Goal: Task Accomplishment & Management: Complete application form

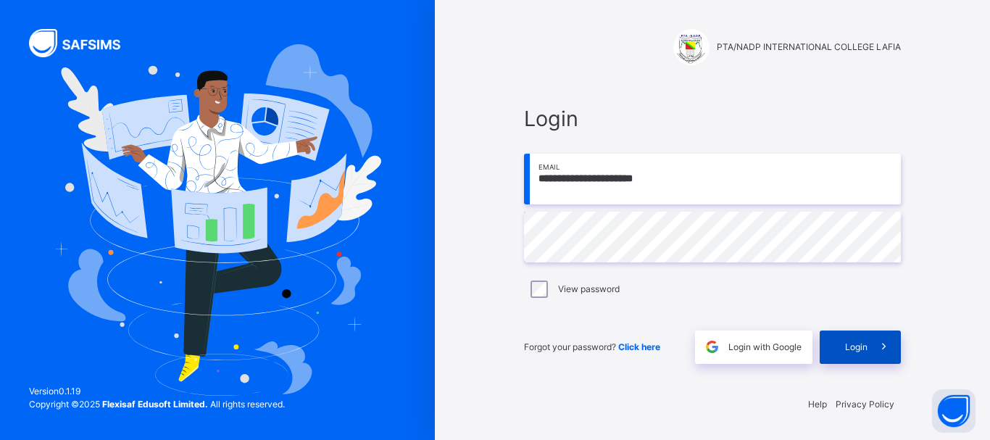
click at [847, 343] on span "Login" at bounding box center [856, 347] width 22 height 13
click at [851, 345] on span "Login" at bounding box center [856, 347] width 22 height 13
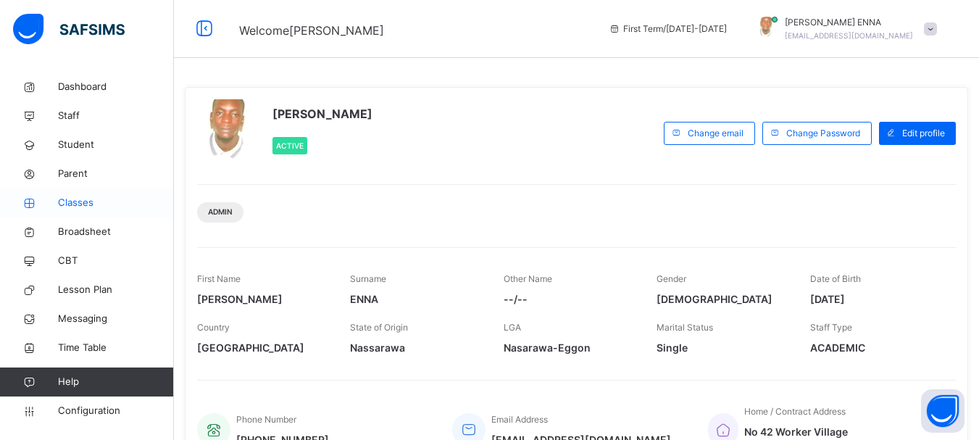
click at [83, 200] on span "Classes" at bounding box center [116, 203] width 116 height 14
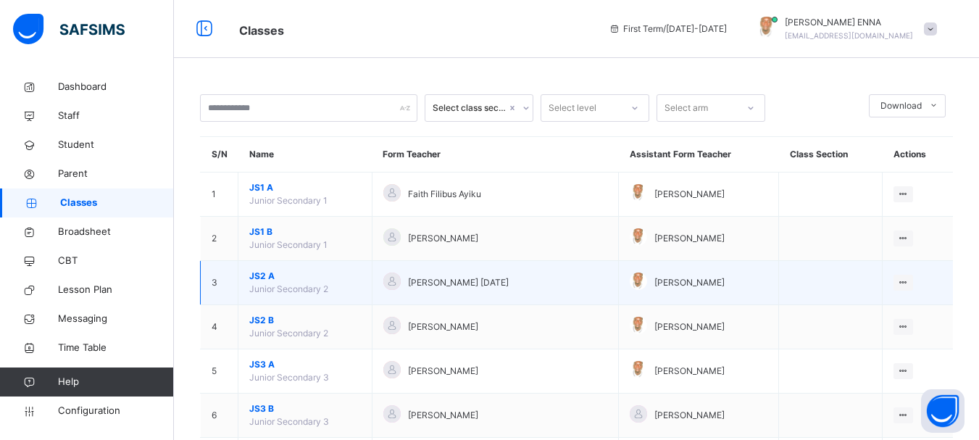
click at [269, 277] on span "JS2 A" at bounding box center [305, 276] width 112 height 13
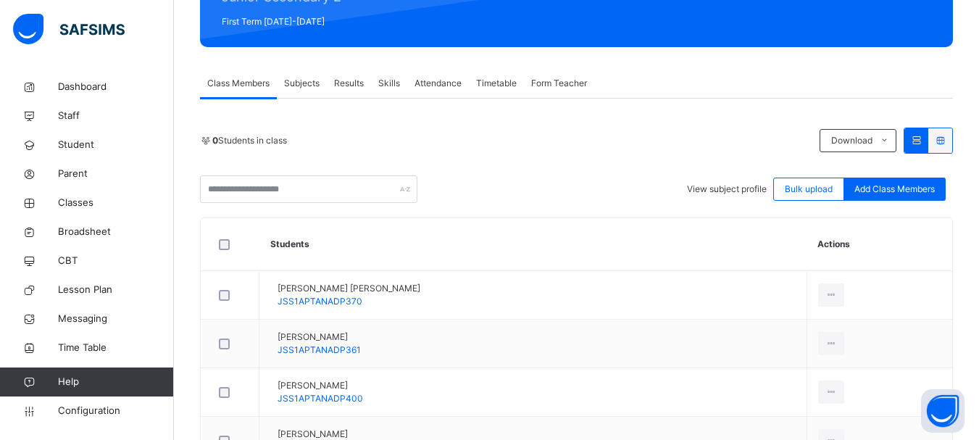
scroll to position [412, 0]
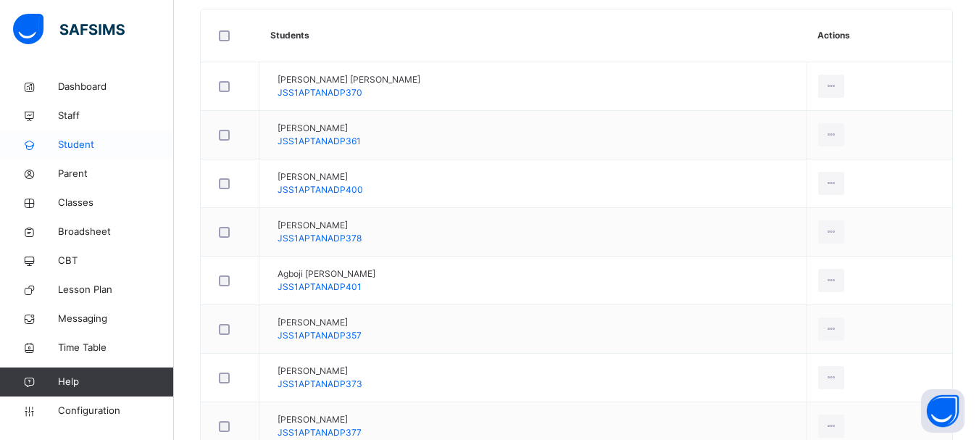
click at [87, 144] on span "Student" at bounding box center [116, 145] width 116 height 14
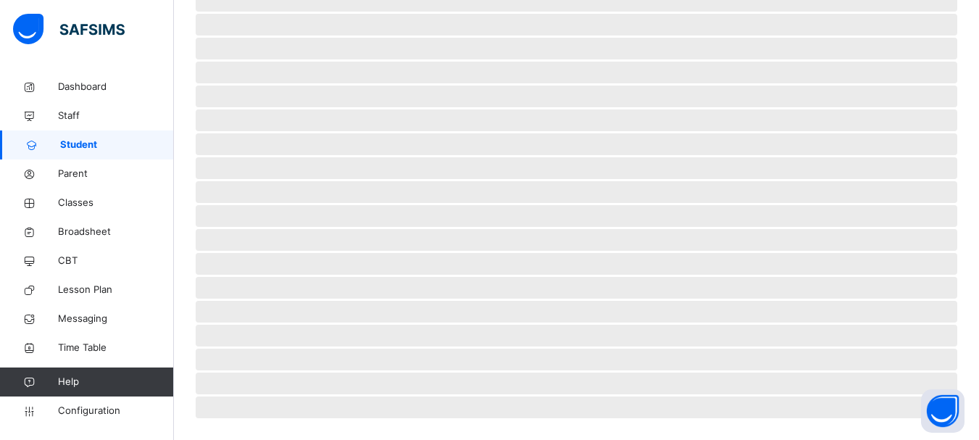
scroll to position [205, 0]
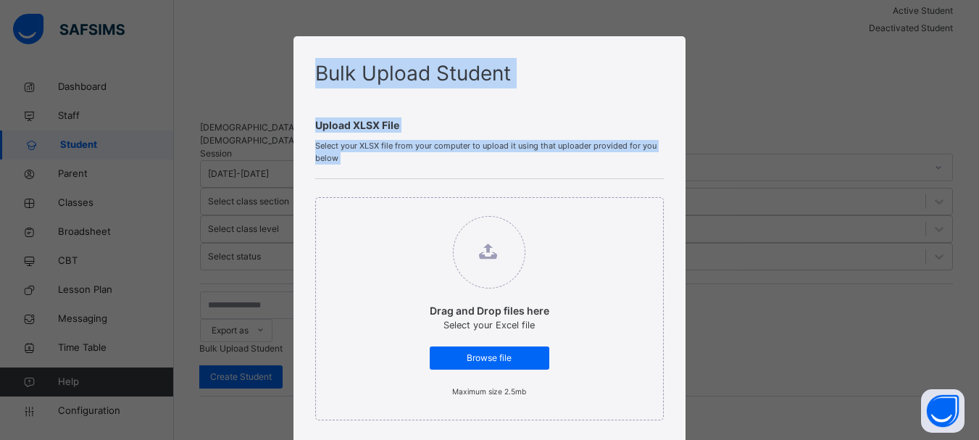
drag, startPoint x: 971, startPoint y: 170, endPoint x: 985, endPoint y: 296, distance: 127.6
click at [979, 296] on html "Class Arm Details First Term / [DATE]-[DATE] [PERSON_NAME] [EMAIL_ADDRESS][DOMA…" at bounding box center [489, 244] width 979 height 899
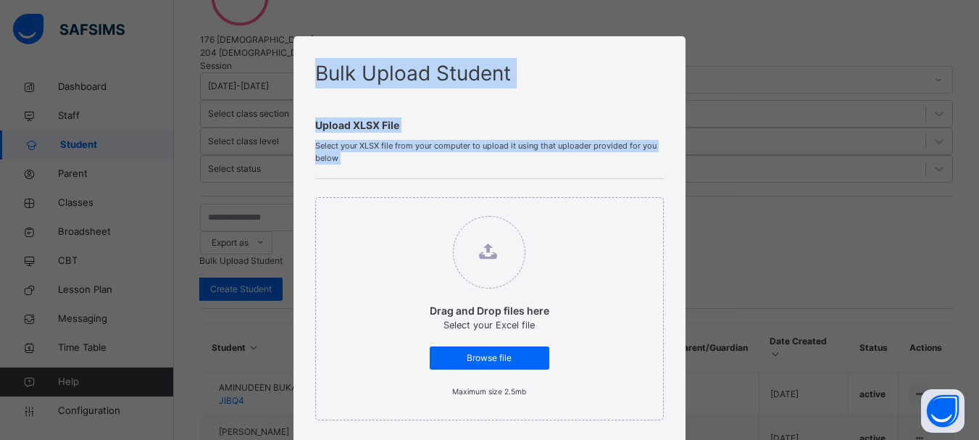
scroll to position [317, 0]
click at [957, 54] on div "Bulk Upload Student Upload XLSX File Select your XLSX file from your computer t…" at bounding box center [489, 220] width 979 height 440
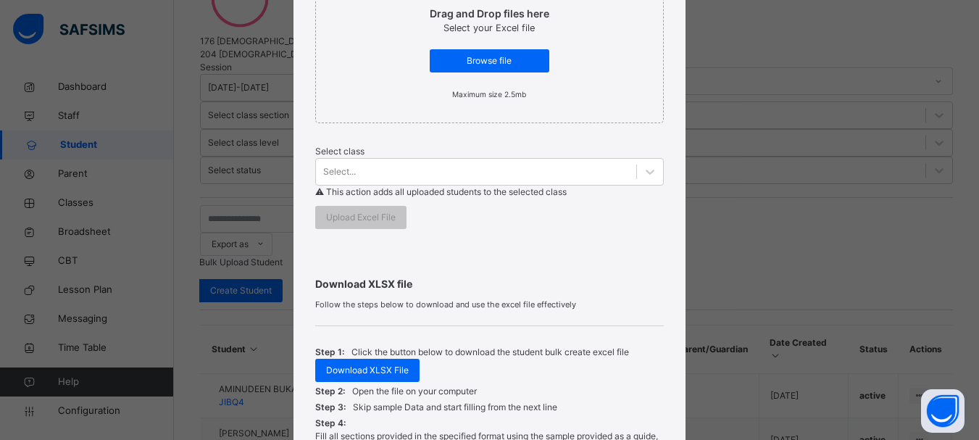
scroll to position [531, 0]
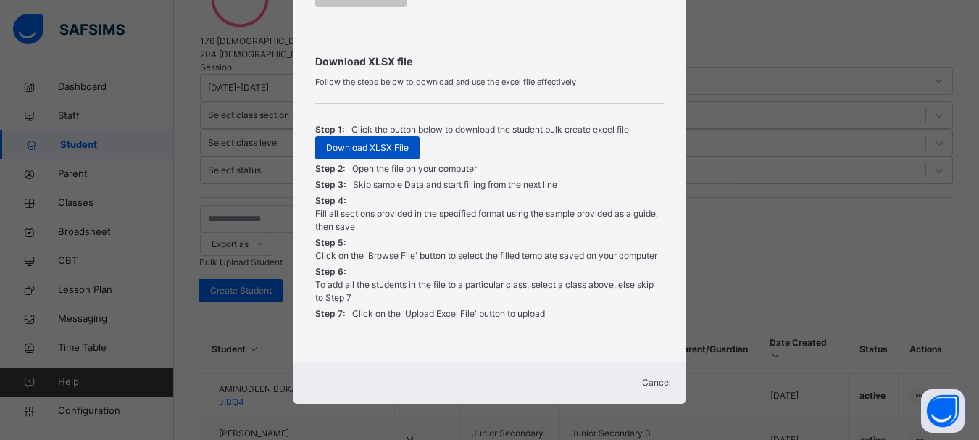
click at [384, 141] on span "Download XLSX File" at bounding box center [367, 147] width 83 height 13
click at [648, 378] on span "Cancel" at bounding box center [656, 382] width 29 height 11
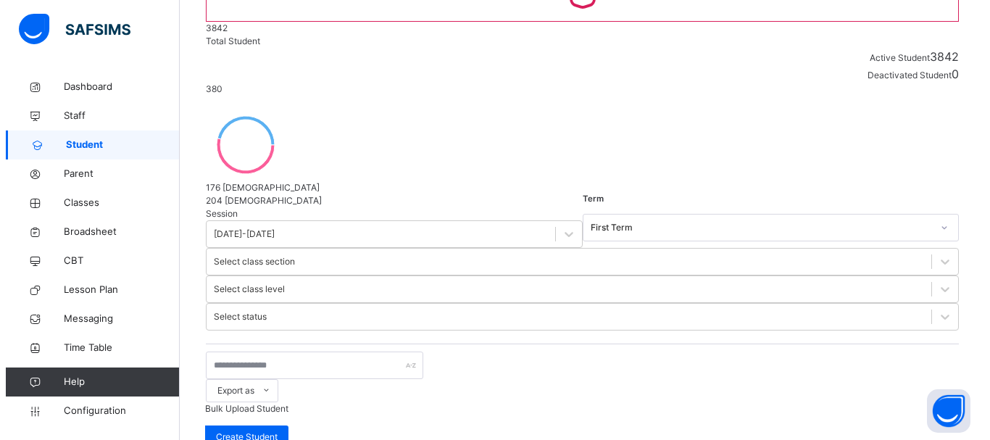
scroll to position [181, 0]
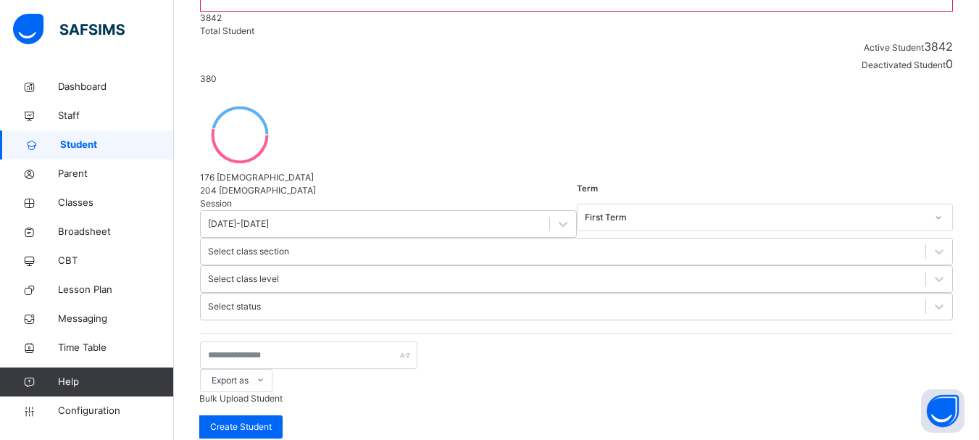
click at [283, 393] on span "Bulk Upload Student" at bounding box center [240, 398] width 83 height 11
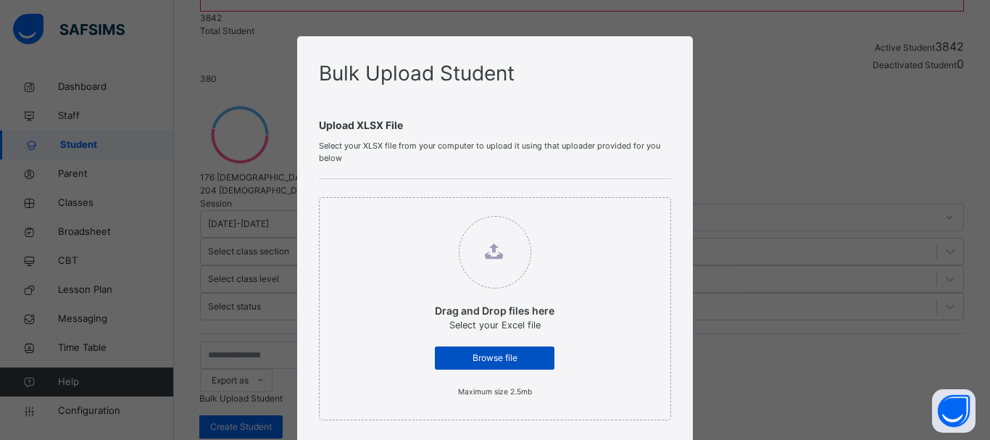
click at [480, 354] on span "Browse file" at bounding box center [495, 358] width 98 height 13
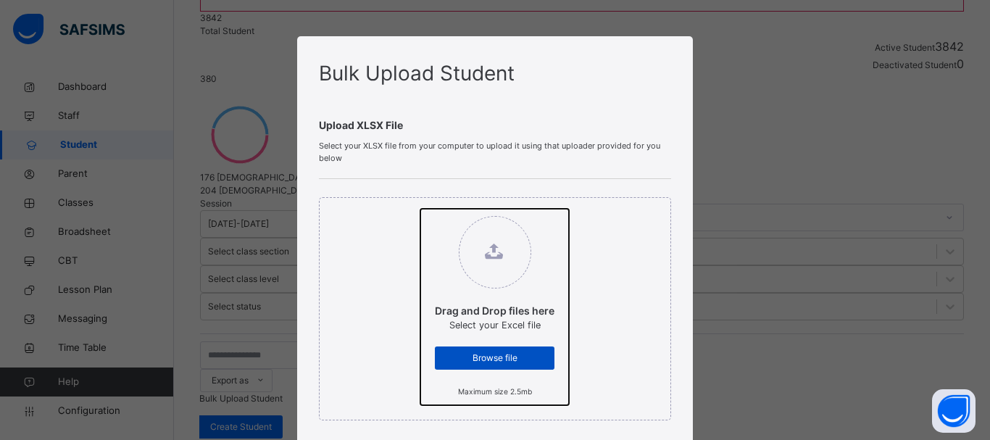
click at [420, 209] on input "Drag and Drop files here Select your Excel file Browse file Maximum size 2.5mb" at bounding box center [420, 209] width 0 height 0
type input "**********"
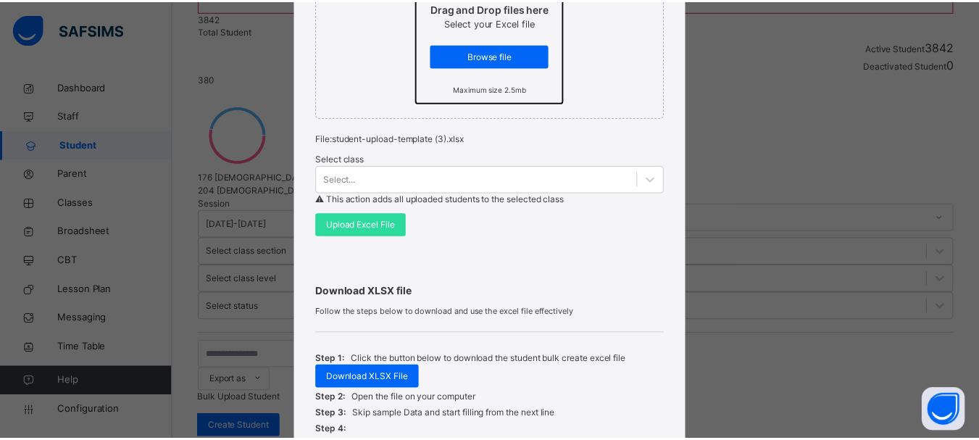
scroll to position [294, 0]
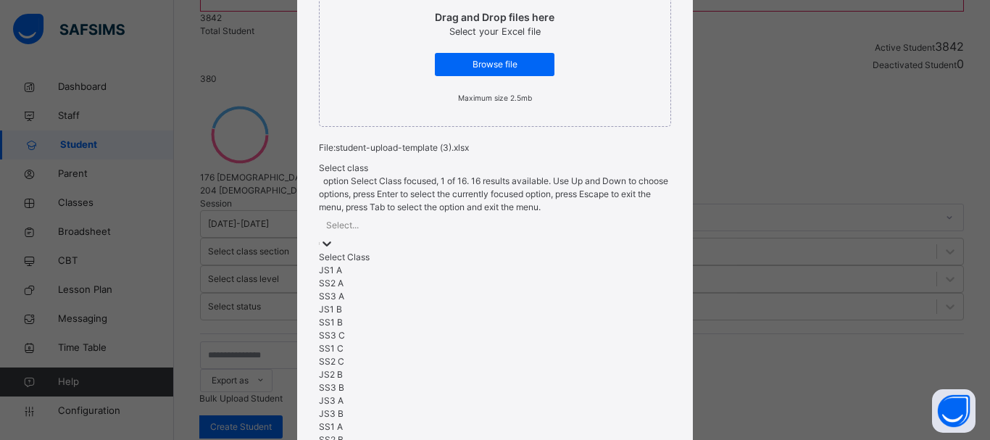
click at [334, 236] on icon at bounding box center [327, 243] width 14 height 14
click at [354, 264] on div "JS1 A" at bounding box center [495, 270] width 352 height 13
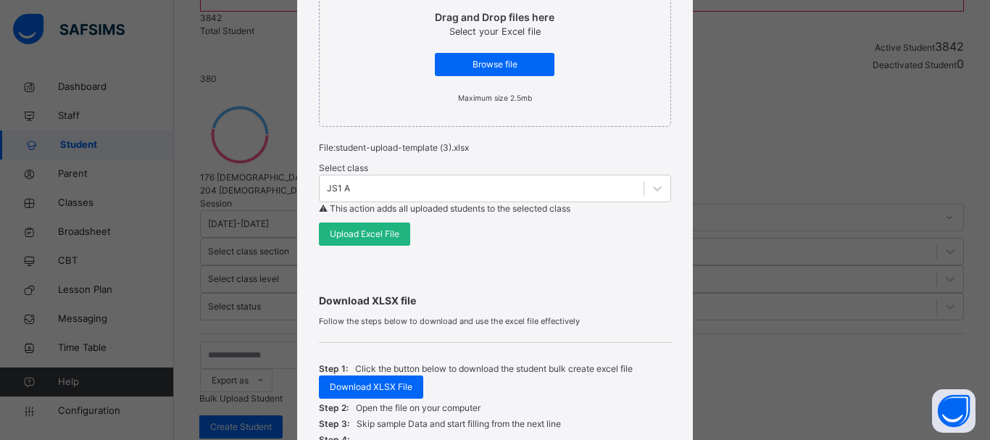
click at [373, 234] on span "Upload Excel File" at bounding box center [365, 234] width 70 height 13
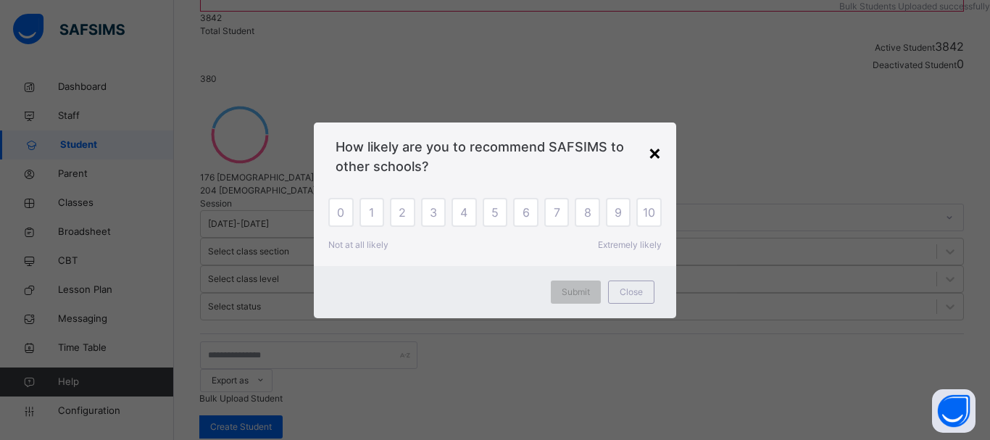
click at [653, 157] on div "×" at bounding box center [655, 152] width 14 height 30
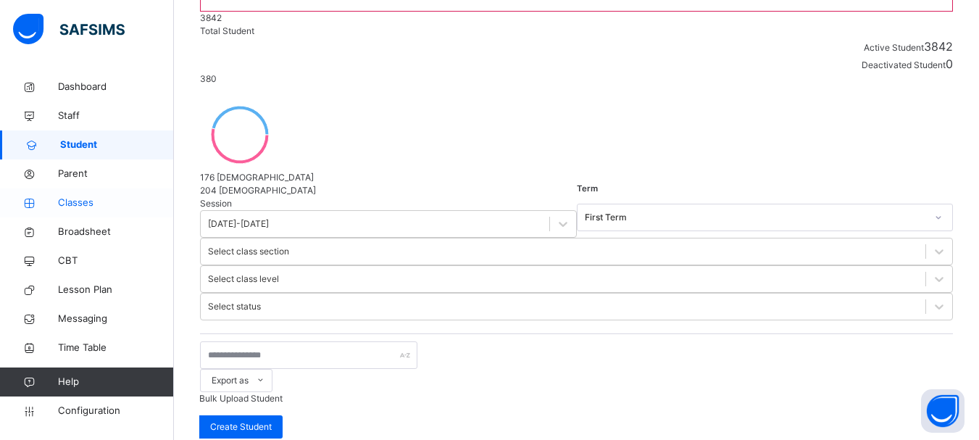
click at [86, 201] on span "Classes" at bounding box center [116, 203] width 116 height 14
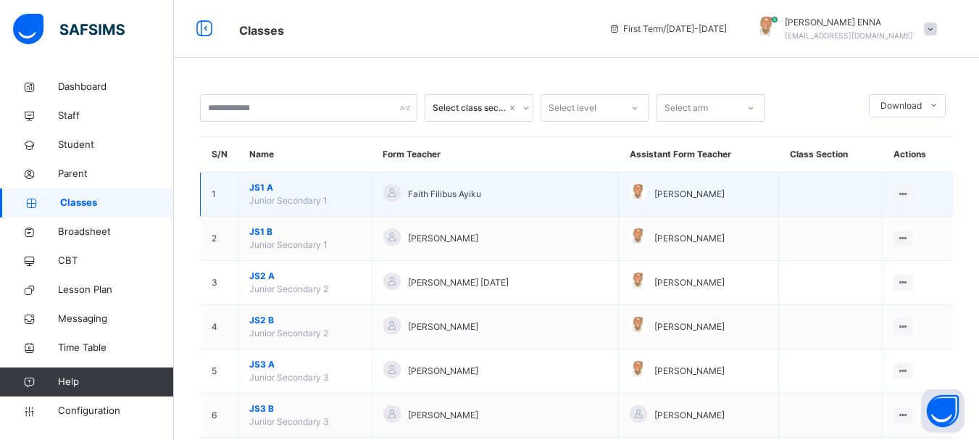
click at [267, 188] on span "JS1 A" at bounding box center [305, 187] width 112 height 13
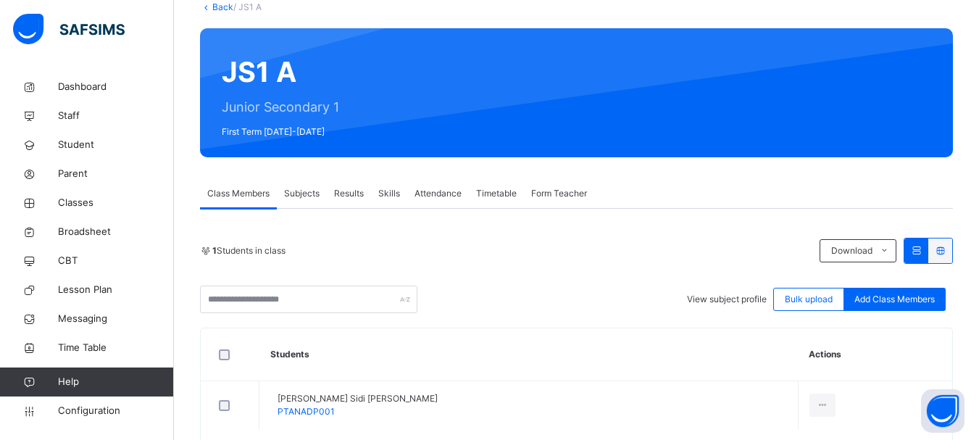
scroll to position [163, 0]
